Goal: Find specific page/section: Find specific page/section

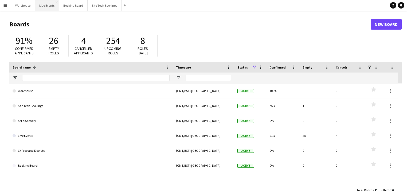
click at [43, 4] on button "Live Events Close" at bounding box center [47, 5] width 24 height 10
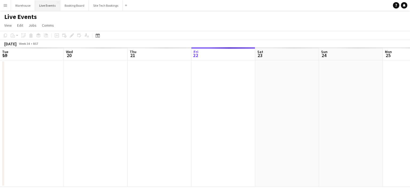
scroll to position [0, 128]
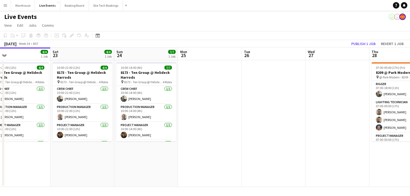
drag, startPoint x: 272, startPoint y: 144, endPoint x: 94, endPoint y: 149, distance: 178.1
click at [79, 152] on app-calendar-viewport "Tue 19 4/4 1 Job Wed 20 4/4 1 Job Thu 21 4/4 1 Job Fri 22 4/4 1 Job Sat 23 4/4 …" at bounding box center [205, 117] width 410 height 140
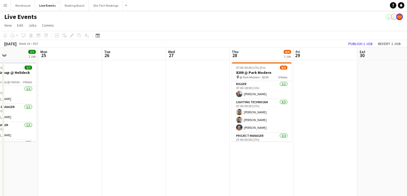
drag, startPoint x: 186, startPoint y: 144, endPoint x: 305, endPoint y: 136, distance: 119.0
click at [28, 148] on app-calendar-viewport "Thu 21 4/4 1 Job Fri 22 4/4 1 Job Sat 23 4/4 1 Job Sun 24 7/7 1 Job Mon 25 Tue …" at bounding box center [203, 178] width 407 height 263
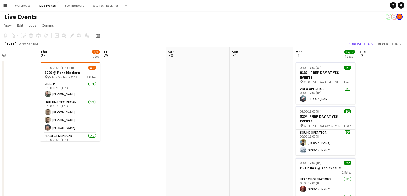
scroll to position [0, 227]
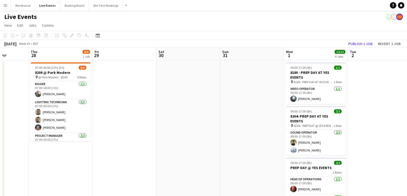
drag, startPoint x: 292, startPoint y: 133, endPoint x: 225, endPoint y: 128, distance: 67.7
click at [40, 136] on app-calendar-viewport "Sun 24 7/7 1 Job Mon 25 Tue 26 Wed 27 Thu 28 8/9 1 Job Fri 29 Sat 30 Sun 31 Mon…" at bounding box center [203, 178] width 407 height 263
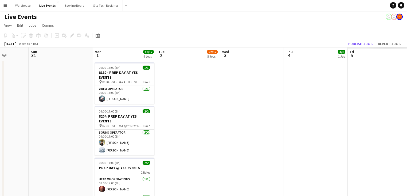
click at [213, 129] on app-calendar-viewport "Wed 27 Thu 28 8/9 1 Job Fri 29 Sat 30 Sun 31 Mon 1 12/12 4 Jobs Tue 2 52/55 5 J…" at bounding box center [203, 178] width 407 height 263
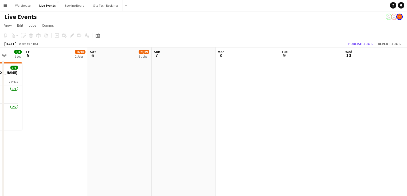
drag, startPoint x: 303, startPoint y: 142, endPoint x: 260, endPoint y: 145, distance: 43.7
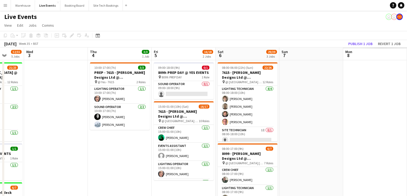
scroll to position [0, 280]
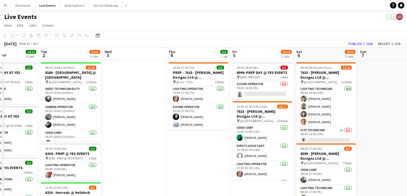
drag, startPoint x: 189, startPoint y: 134, endPoint x: 105, endPoint y: 136, distance: 84.6
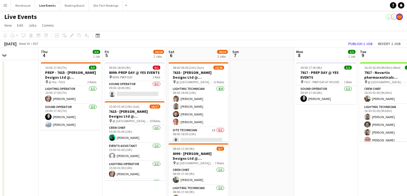
scroll to position [0, 156]
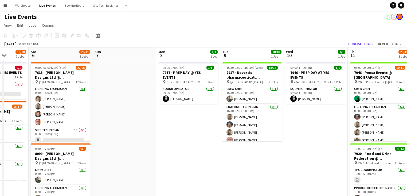
drag, startPoint x: 379, startPoint y: 135, endPoint x: 96, endPoint y: 141, distance: 283.7
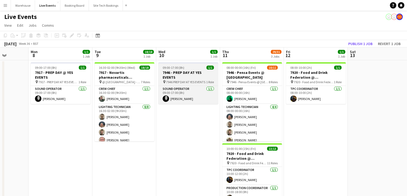
scroll to position [0, 128]
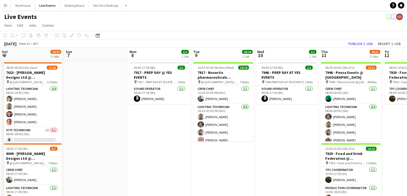
drag, startPoint x: 240, startPoint y: 133, endPoint x: 180, endPoint y: 139, distance: 60.3
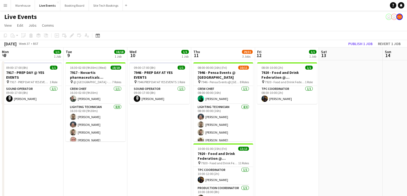
scroll to position [0, 132]
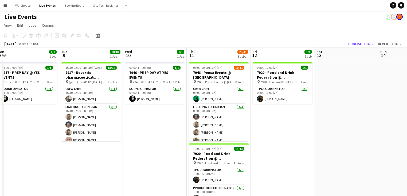
drag, startPoint x: 219, startPoint y: 141, endPoint x: 199, endPoint y: 141, distance: 20.3
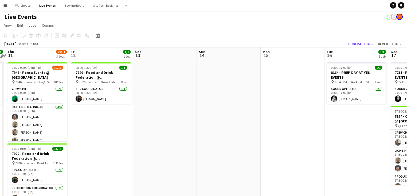
drag, startPoint x: 288, startPoint y: 118, endPoint x: 173, endPoint y: 125, distance: 115.2
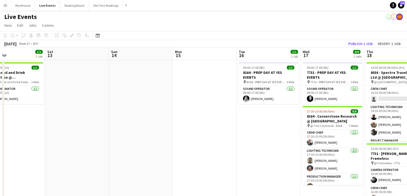
scroll to position [0, 227]
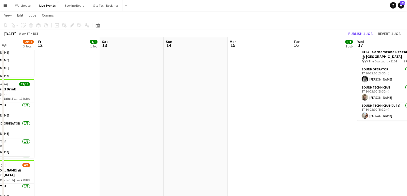
scroll to position [0, 155]
drag, startPoint x: 117, startPoint y: 133, endPoint x: 253, endPoint y: 131, distance: 136.1
click at [253, 131] on app-calendar-viewport "Tue 9 18/18 1 Job Wed 10 1/1 1 Job Thu 11 29/31 3 Jobs Fri 12 1/1 1 Job Sat 13 …" at bounding box center [203, 166] width 407 height 418
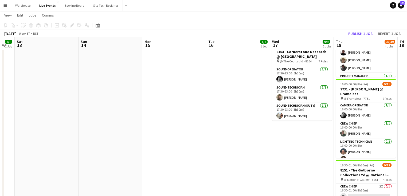
scroll to position [0, 180]
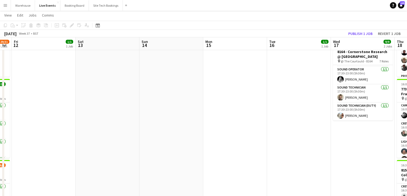
drag, startPoint x: 269, startPoint y: 122, endPoint x: 116, endPoint y: 130, distance: 152.6
click at [116, 130] on app-calendar-viewport "Tue 9 18/18 1 Job Wed 10 1/1 1 Job Thu 11 29/31 3 Jobs Fri 12 1/1 1 Job Sat 13 …" at bounding box center [203, 166] width 407 height 418
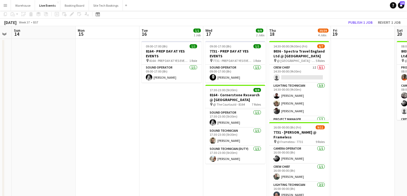
scroll to position [0, 0]
